Goal: Check status: Check status

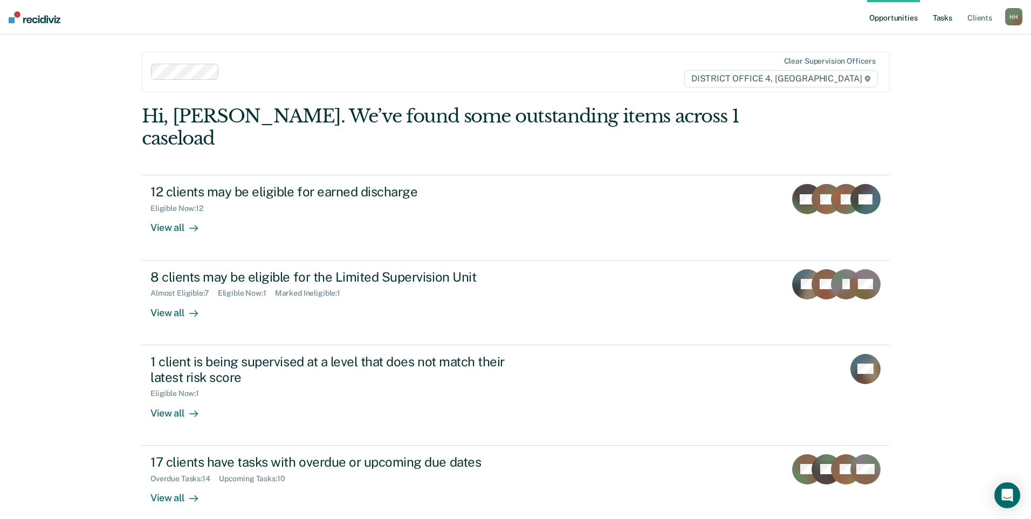
click at [946, 15] on link "Tasks" at bounding box center [943, 17] width 24 height 35
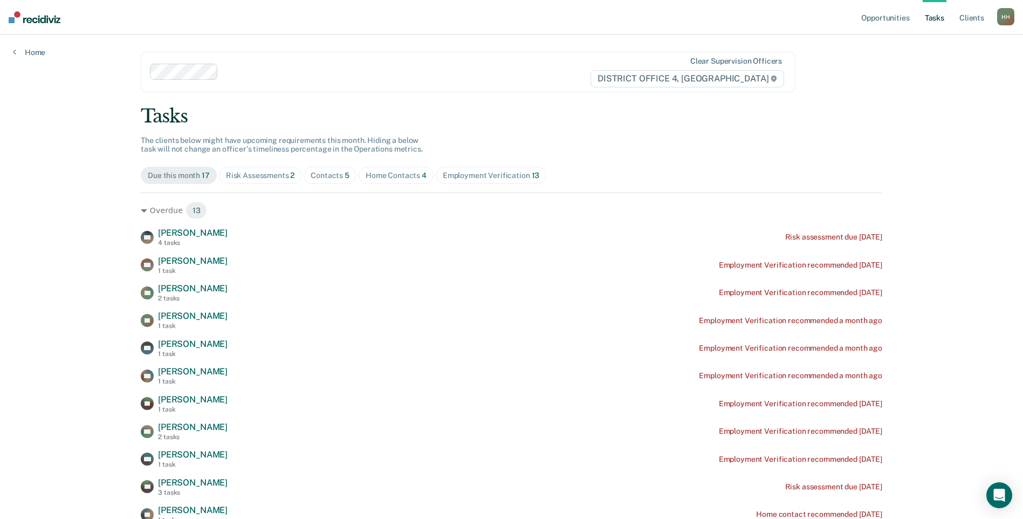
click at [401, 175] on div "Home Contacts 4" at bounding box center [396, 175] width 61 height 9
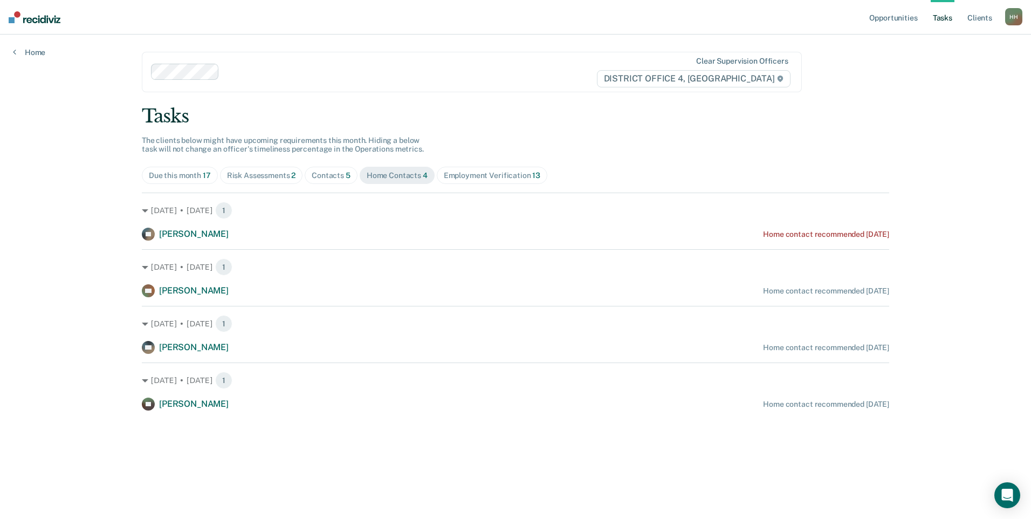
click at [329, 172] on div "Contacts 5" at bounding box center [331, 175] width 39 height 9
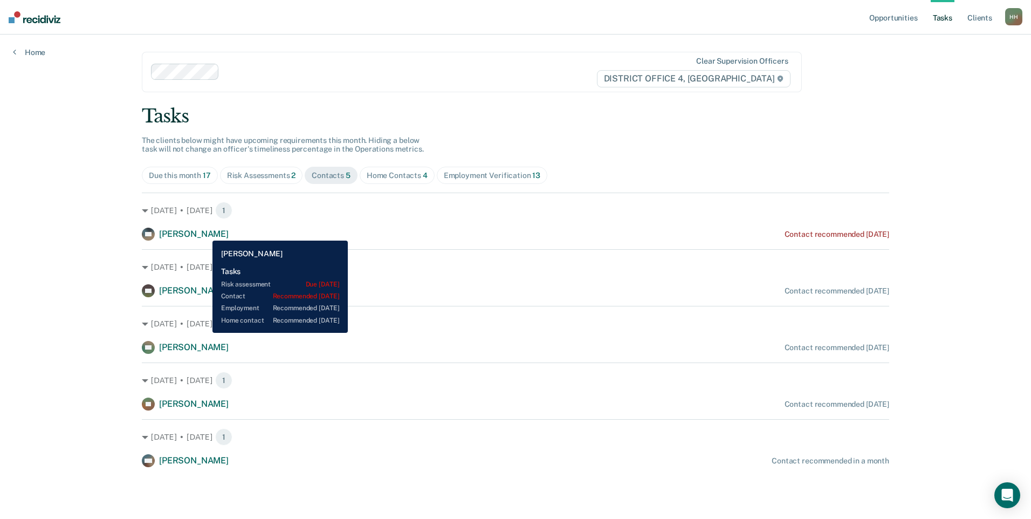
click at [204, 232] on span "[PERSON_NAME]" at bounding box center [194, 234] width 70 height 10
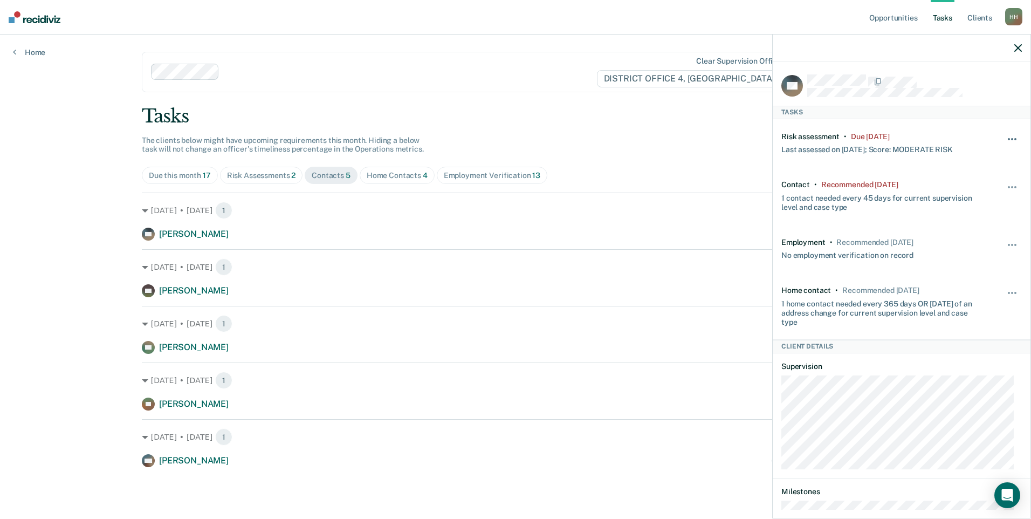
click at [1010, 136] on button "button" at bounding box center [1013, 144] width 18 height 17
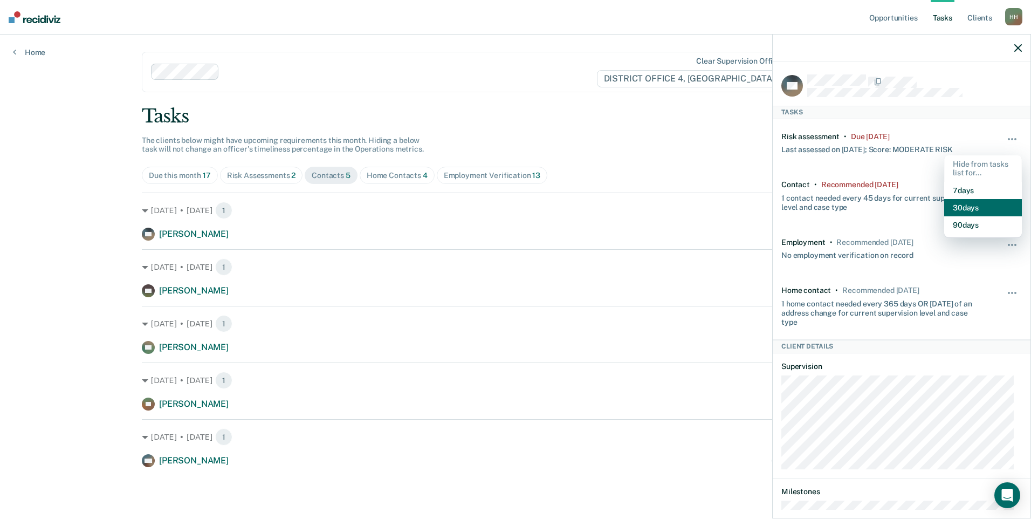
click at [967, 209] on button "30 days" at bounding box center [983, 207] width 78 height 17
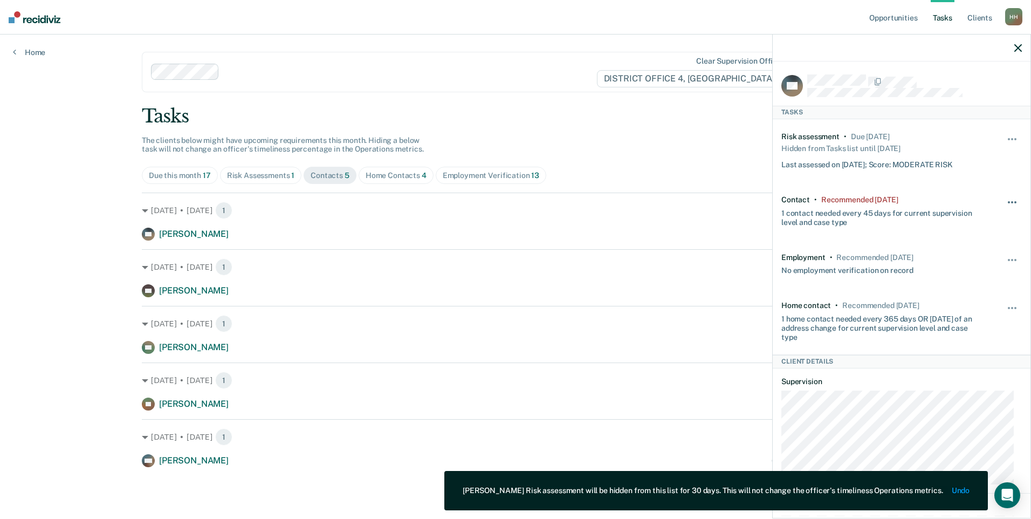
click at [1005, 200] on button "button" at bounding box center [1013, 207] width 18 height 17
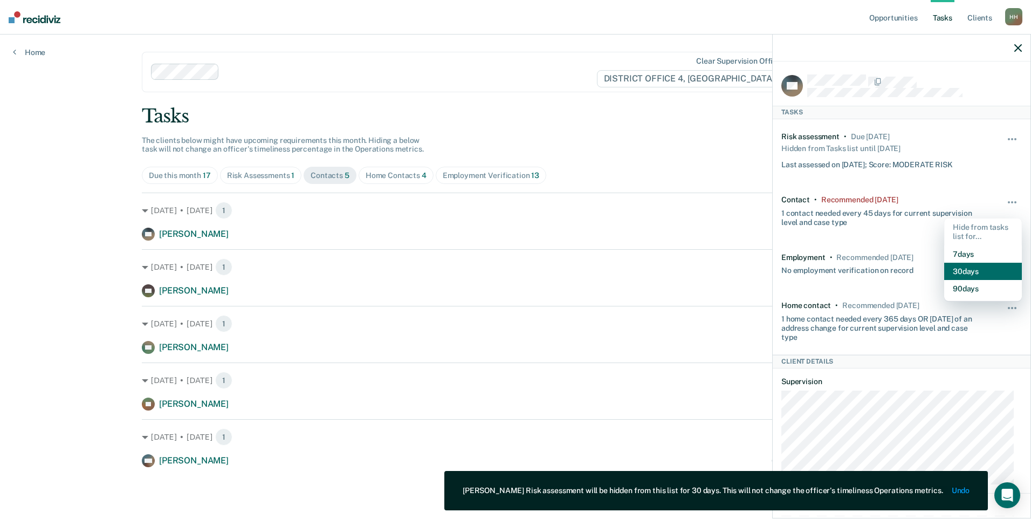
click at [973, 268] on button "30 days" at bounding box center [983, 271] width 78 height 17
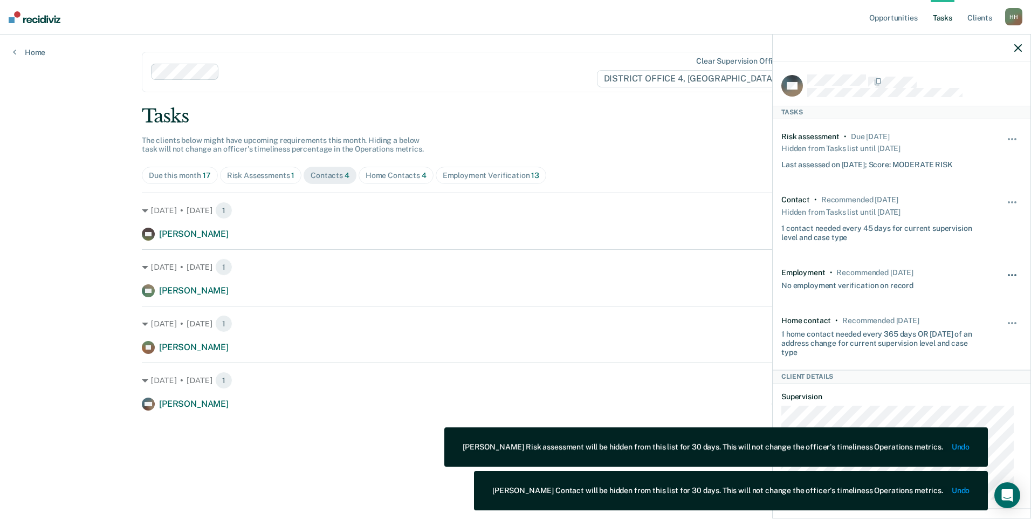
click at [1004, 274] on button "button" at bounding box center [1013, 280] width 18 height 17
click at [965, 340] on button "30 days" at bounding box center [983, 343] width 78 height 17
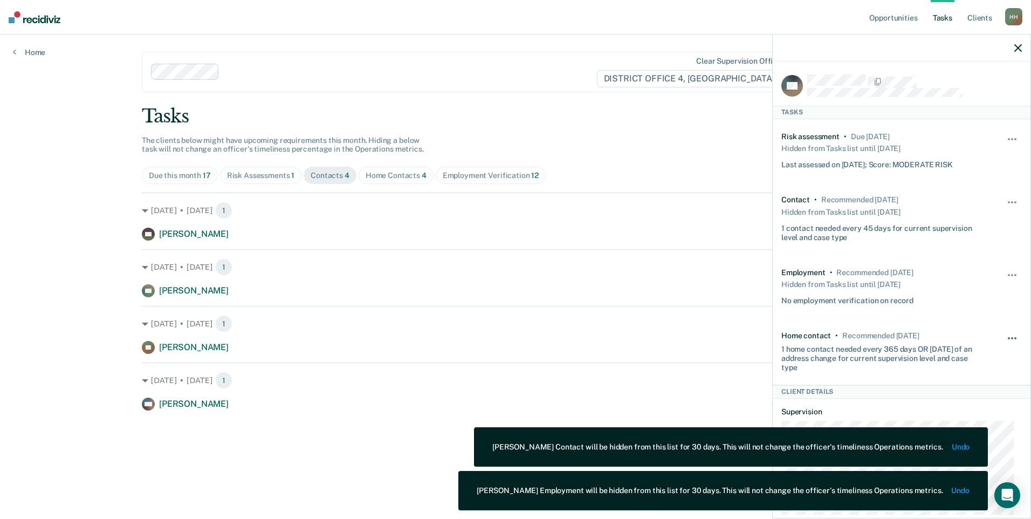
click at [1008, 338] on span "button" at bounding box center [1009, 338] width 2 height 2
click at [972, 403] on button "30 days" at bounding box center [983, 407] width 78 height 17
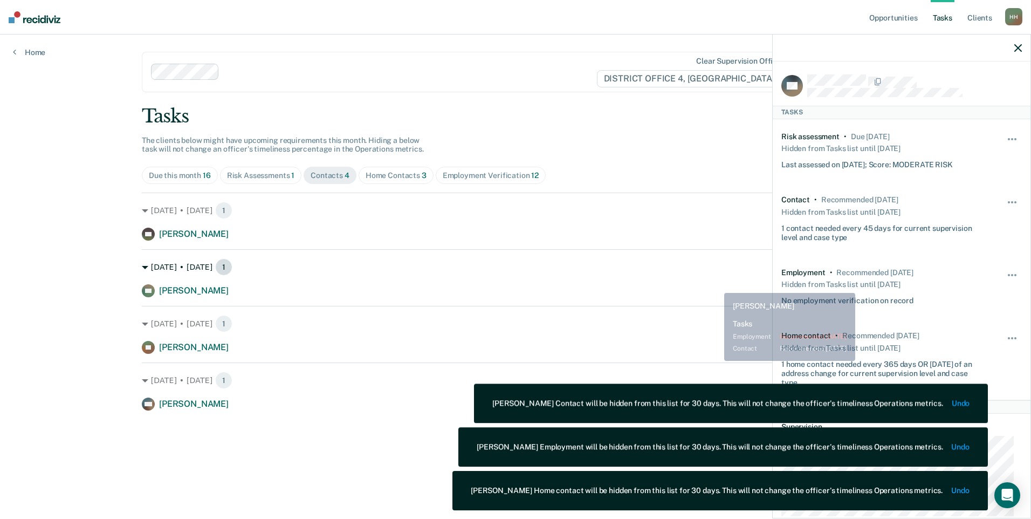
click at [645, 268] on div "[DATE] • [DATE] 1" at bounding box center [516, 266] width 748 height 17
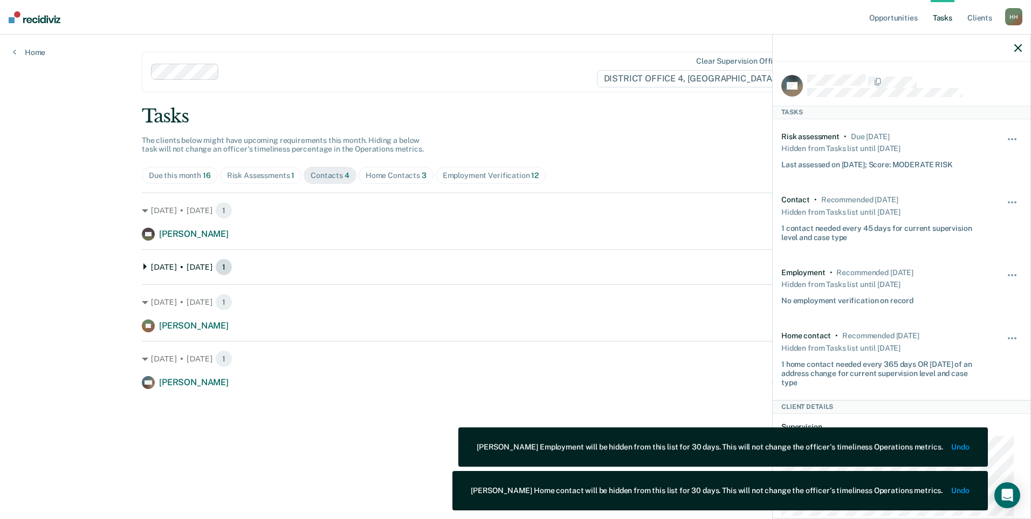
click at [143, 269] on icon at bounding box center [144, 266] width 3 height 6
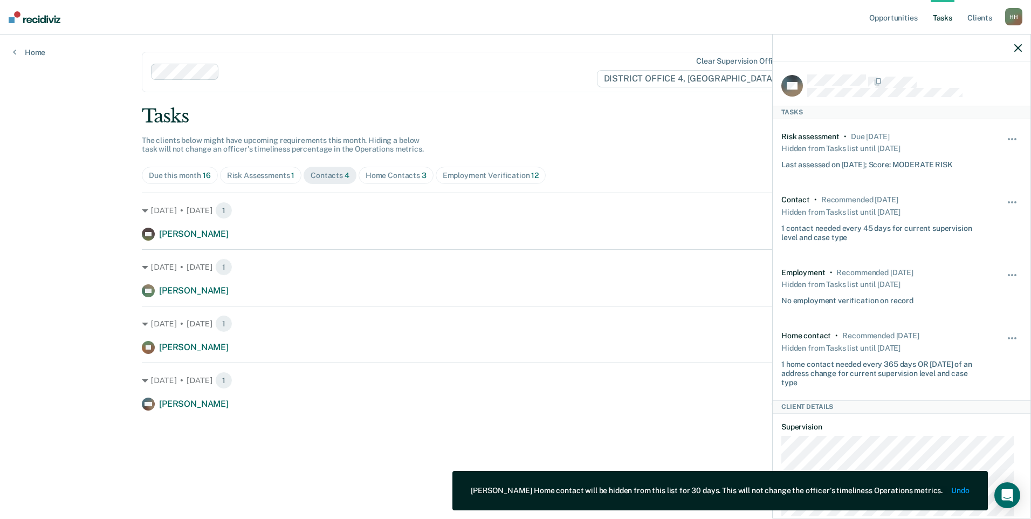
click at [276, 175] on div "Risk Assessments 1" at bounding box center [261, 175] width 68 height 9
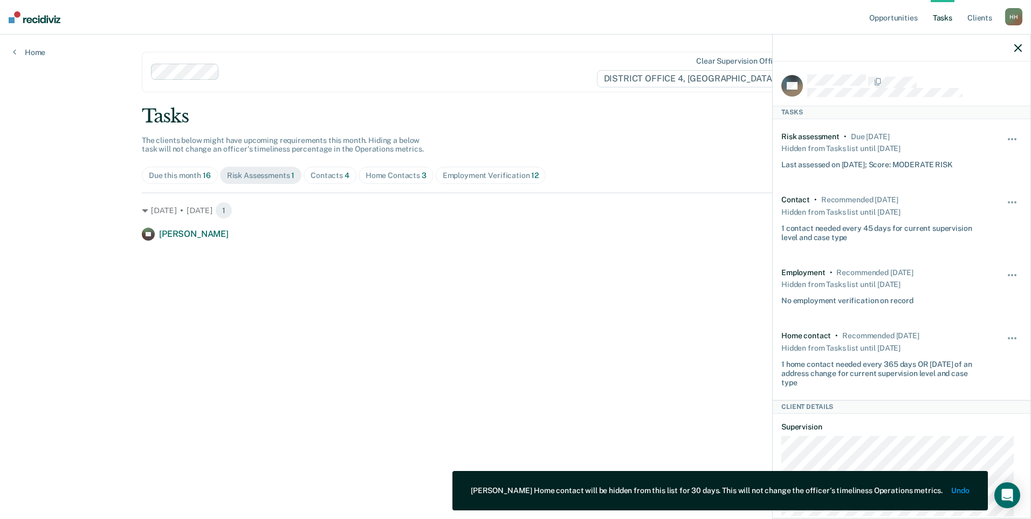
click at [397, 176] on div "Home Contacts 3" at bounding box center [396, 175] width 61 height 9
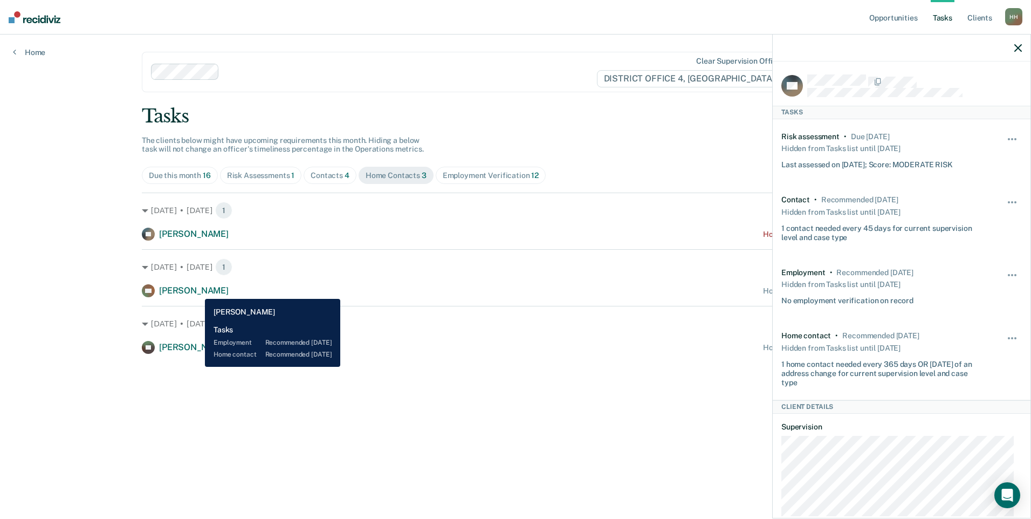
click at [197, 291] on span "[PERSON_NAME]" at bounding box center [194, 290] width 70 height 10
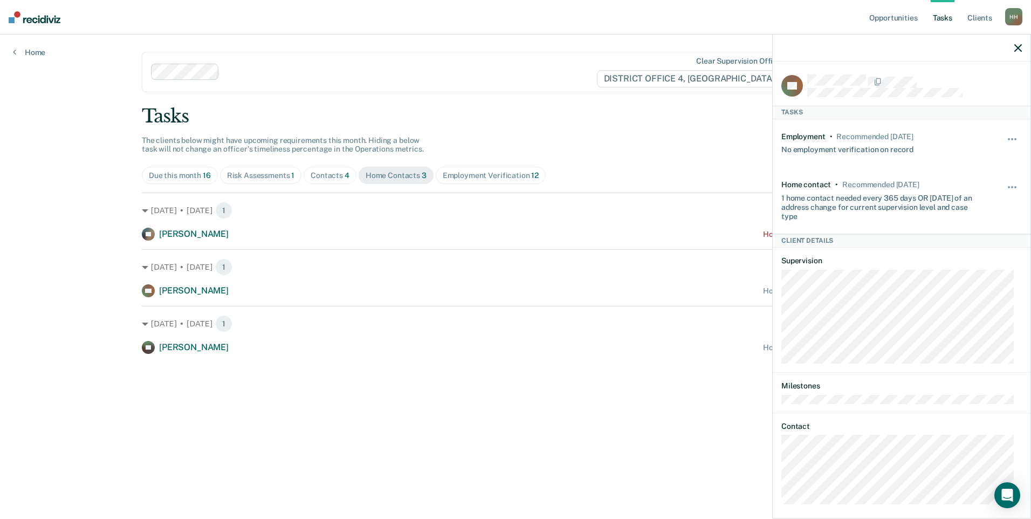
click at [1005, 133] on div "Hide from tasks list for... 7 days 30 days 90 days" at bounding box center [1013, 143] width 18 height 23
click at [1006, 136] on button "button" at bounding box center [1013, 144] width 18 height 17
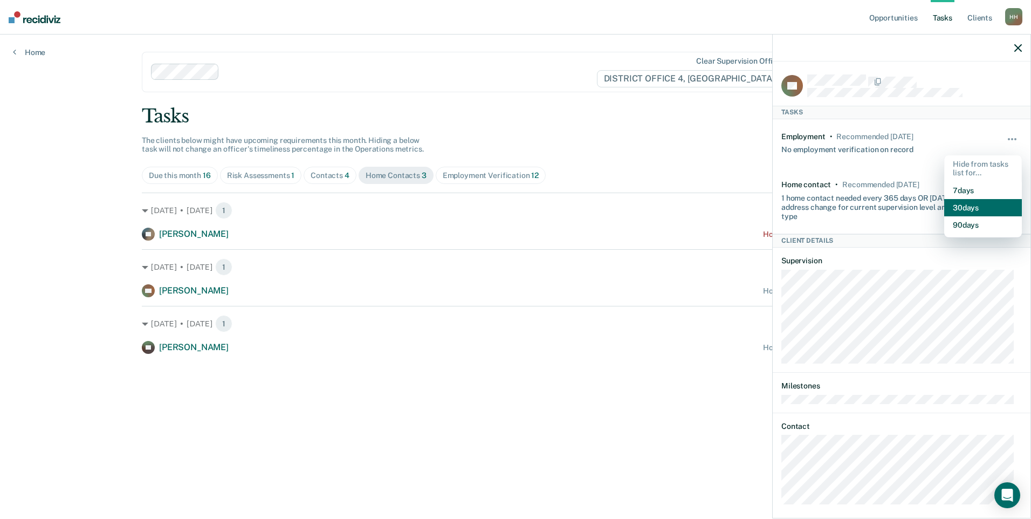
click at [988, 207] on button "30 days" at bounding box center [983, 207] width 78 height 17
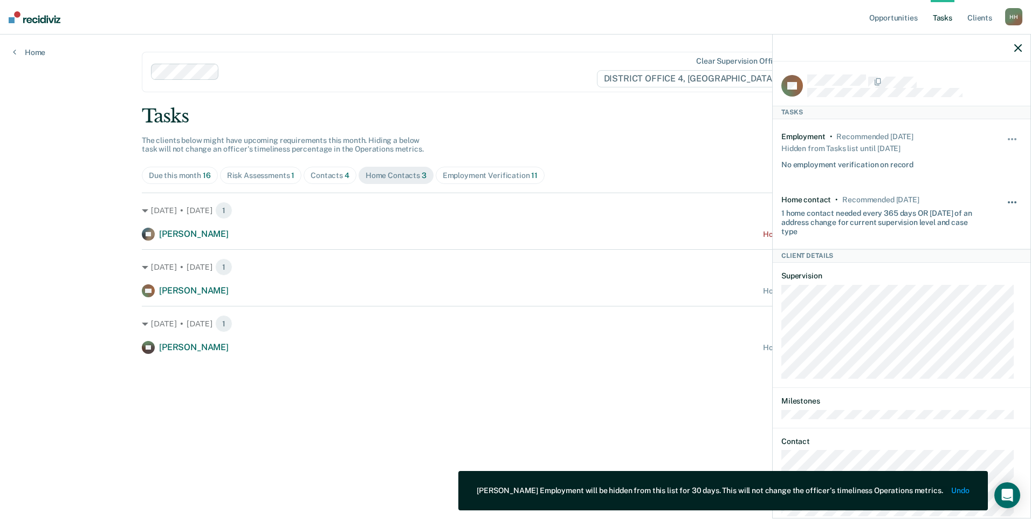
click at [1011, 201] on span "button" at bounding box center [1012, 202] width 2 height 2
click at [969, 270] on button "30 days" at bounding box center [983, 271] width 78 height 17
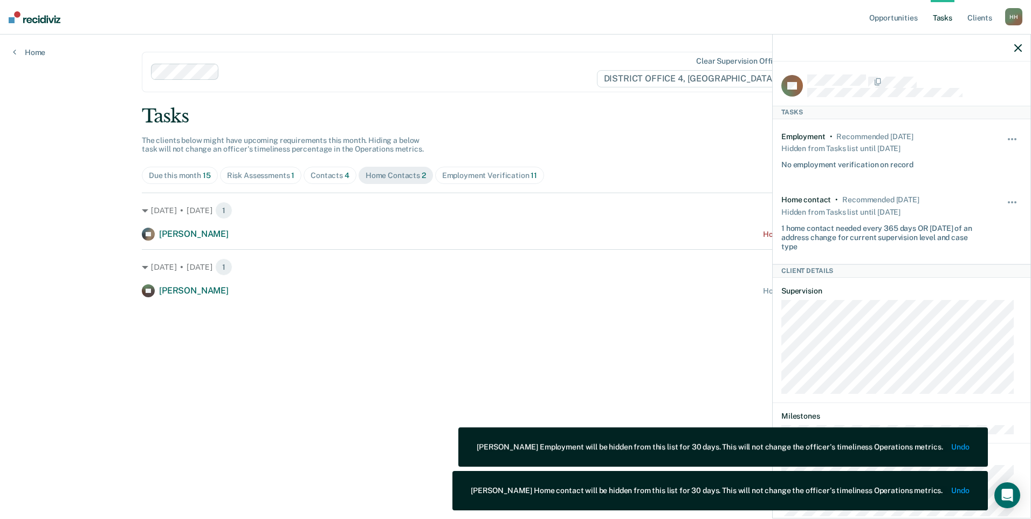
click at [213, 392] on main "Clear supervision officers DISTRICT OFFICE 4, BOISE Tasks The clients below mig…" at bounding box center [515, 264] width 773 height 458
click at [477, 175] on div "Employment Verification 11" at bounding box center [489, 175] width 95 height 9
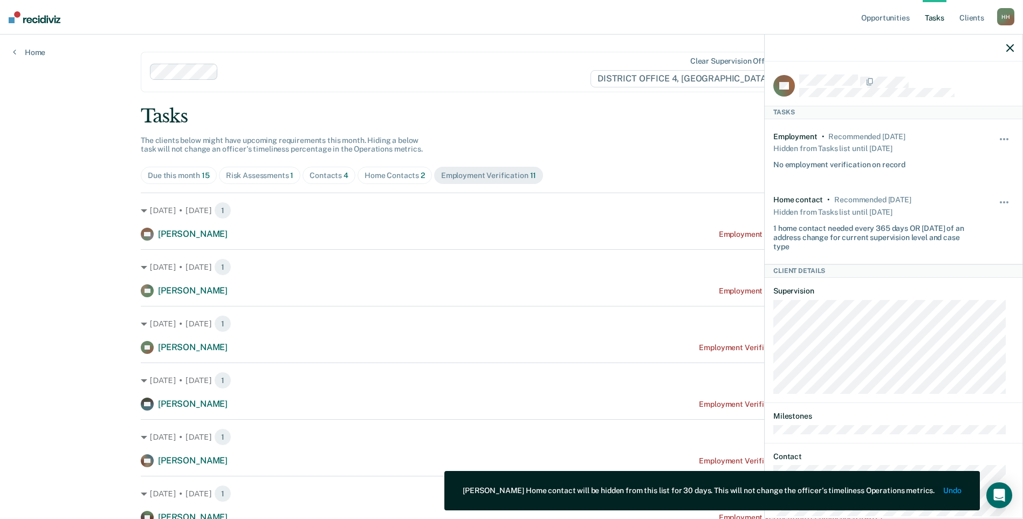
click at [1007, 47] on icon "button" at bounding box center [1010, 48] width 8 height 8
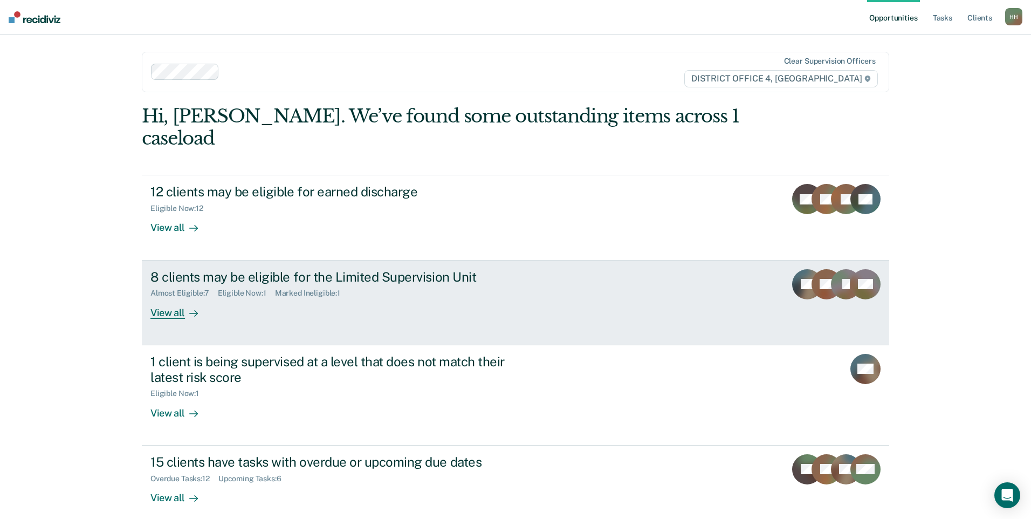
click at [305, 284] on div "Almost Eligible : 7 Eligible Now : 1 Marked Ineligible : 1" at bounding box center [339, 290] width 379 height 13
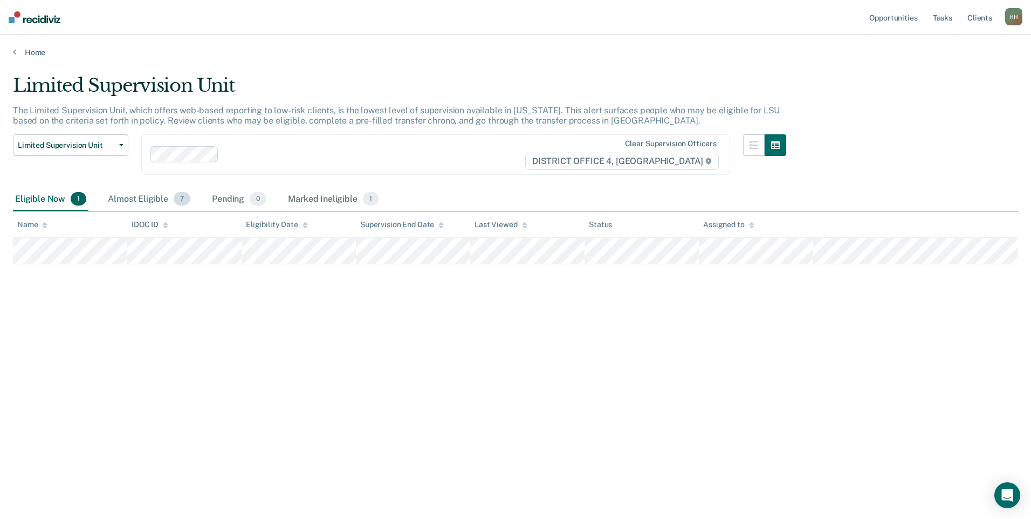
click at [131, 207] on div "Almost Eligible 7" at bounding box center [149, 200] width 87 height 24
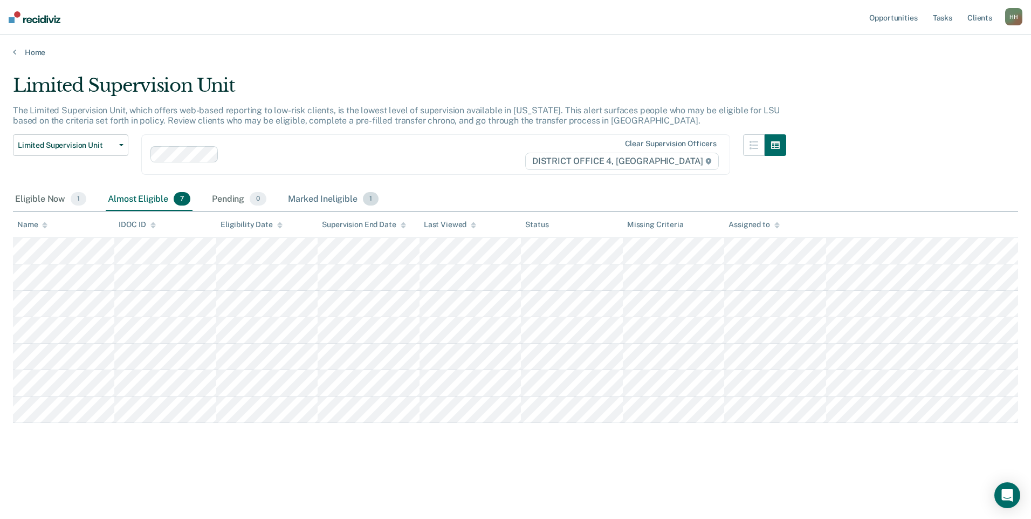
click at [303, 202] on div "Marked Ineligible 1" at bounding box center [333, 200] width 95 height 24
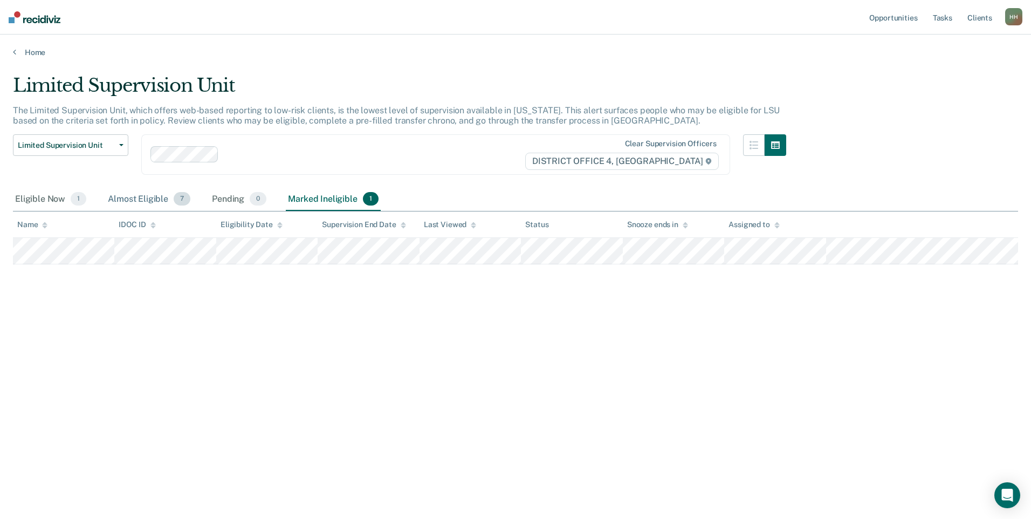
click at [153, 201] on div "Almost Eligible 7" at bounding box center [149, 200] width 87 height 24
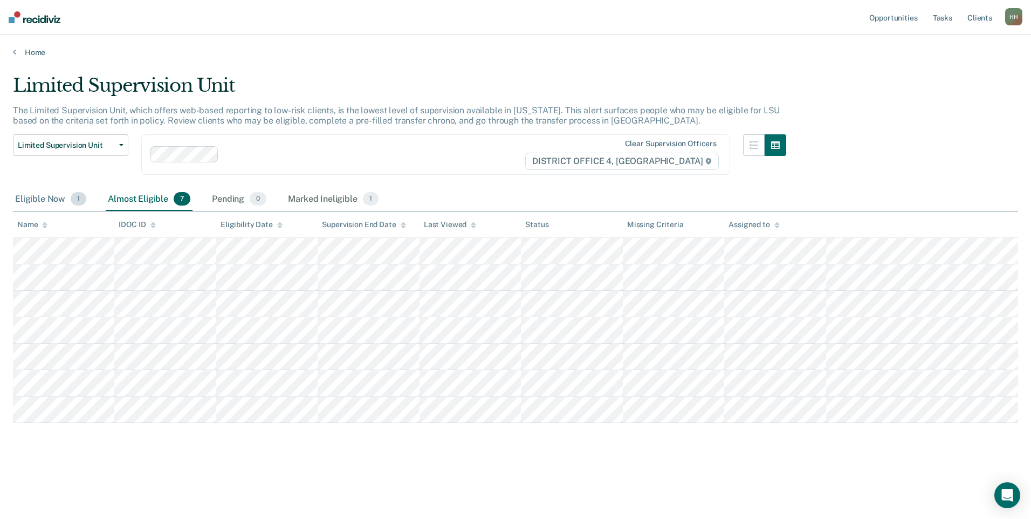
click at [44, 195] on div "Eligible Now 1" at bounding box center [51, 200] width 76 height 24
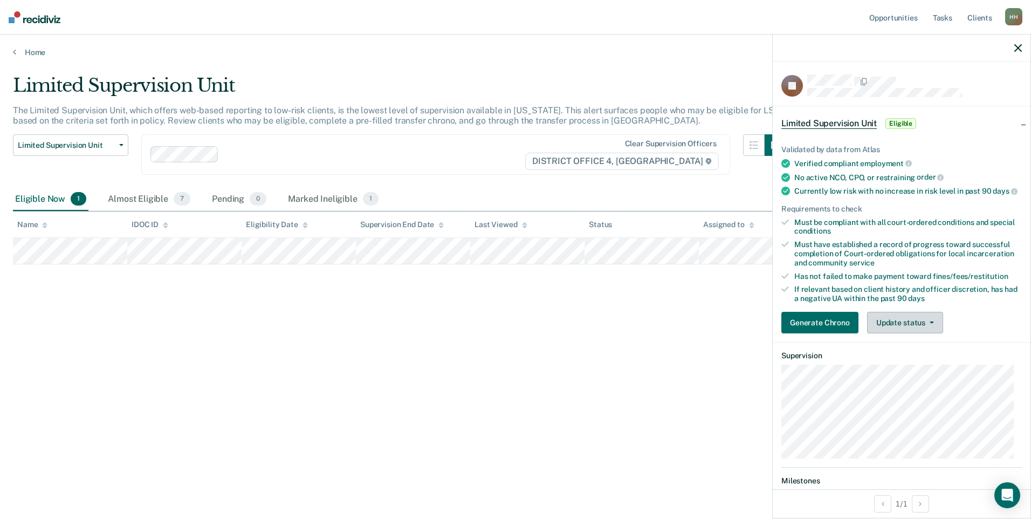
click at [908, 328] on button "Update status" at bounding box center [905, 323] width 76 height 22
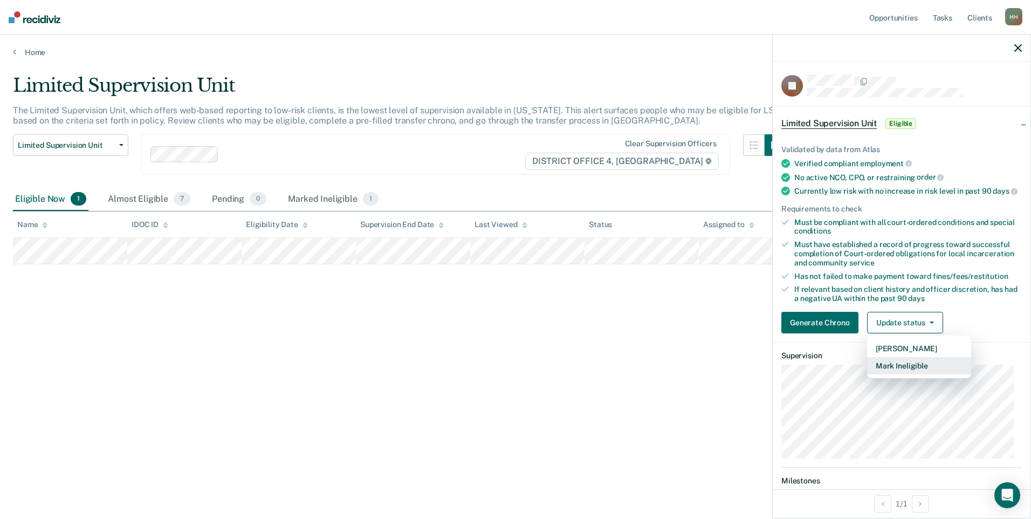
click at [908, 370] on button "Mark Ineligible" at bounding box center [919, 365] width 104 height 17
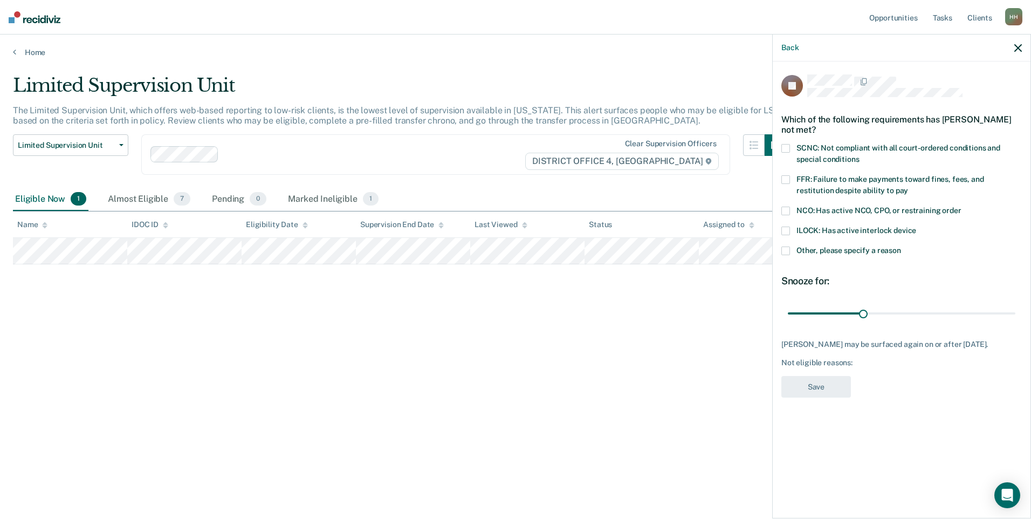
click at [810, 175] on span "FFR: Failure to make payments toward fines, fees, and restitution despite abili…" at bounding box center [891, 185] width 188 height 20
drag, startPoint x: 863, startPoint y: 303, endPoint x: 901, endPoint y: 309, distance: 37.6
type input "45"
click at [901, 309] on input "range" at bounding box center [902, 313] width 228 height 19
click at [817, 376] on button "Save" at bounding box center [817, 387] width 70 height 22
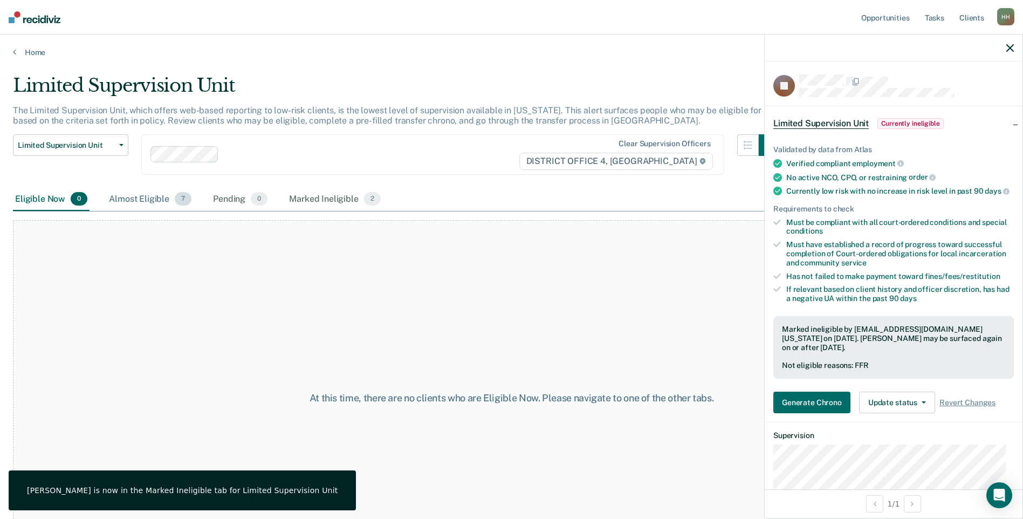
click at [138, 200] on div "Almost Eligible 7" at bounding box center [150, 200] width 87 height 24
